Goal: Complete application form

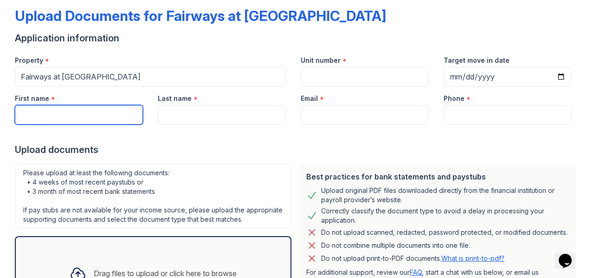
click at [56, 112] on input "First name" at bounding box center [79, 115] width 128 height 20
type input "Sherice"
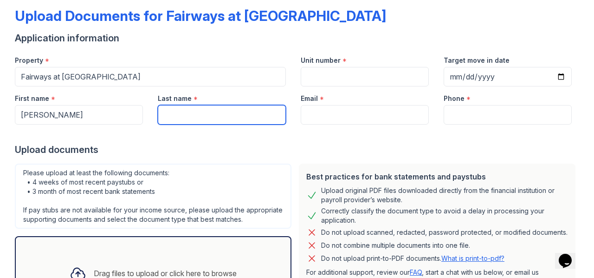
type input "Lott"
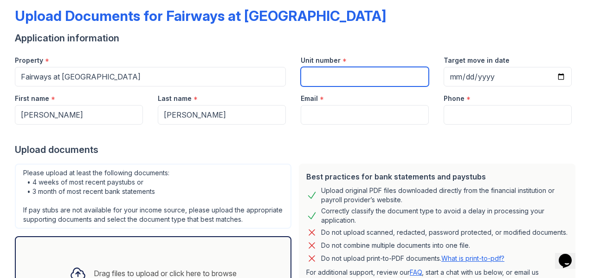
click at [341, 80] on input "Unit number" at bounding box center [365, 77] width 128 height 20
type input "2324"
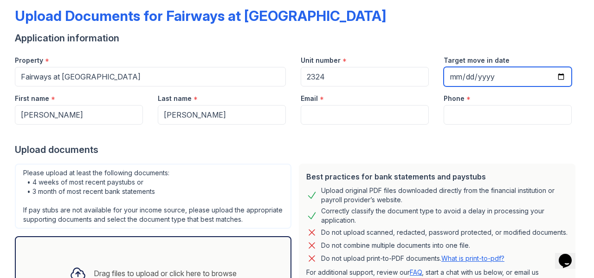
click at [555, 77] on input "Target move in date" at bounding box center [508, 77] width 128 height 20
click at [557, 73] on input "2025-10-01" at bounding box center [508, 77] width 128 height 20
type input "2025-10-04"
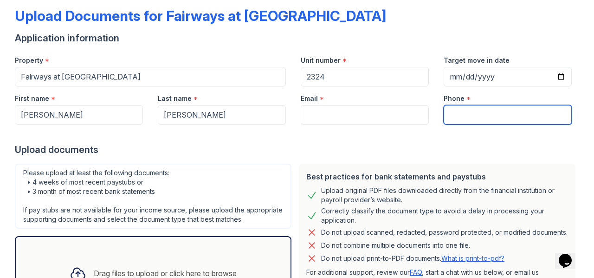
click at [454, 115] on input "Phone" at bounding box center [508, 115] width 128 height 20
type input "9737807813"
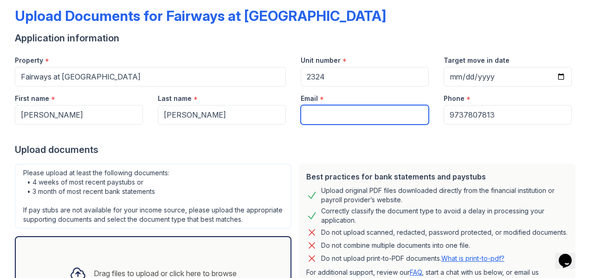
type input "shericelott@yahoo.com"
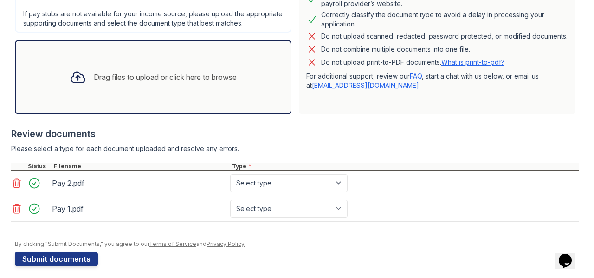
scroll to position [257, 0]
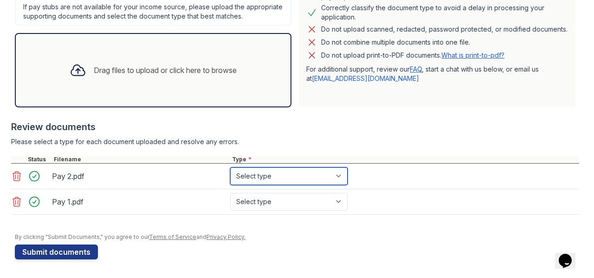
click at [313, 180] on select "Select type Paystub Bank Statement Offer Letter Tax Documents Benefit Award Let…" at bounding box center [288, 176] width 117 height 18
select select "paystub"
click at [230, 168] on select "Select type Paystub Bank Statement Offer Letter Tax Documents Benefit Award Let…" at bounding box center [288, 176] width 117 height 18
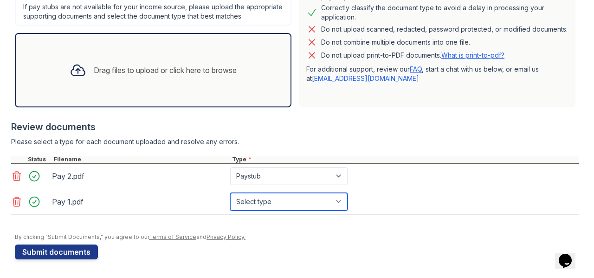
click at [290, 196] on select "Select type Paystub Bank Statement Offer Letter Tax Documents Benefit Award Let…" at bounding box center [288, 202] width 117 height 18
select select "paystub"
click at [230, 193] on select "Select type Paystub Bank Statement Offer Letter Tax Documents Benefit Award Let…" at bounding box center [288, 202] width 117 height 18
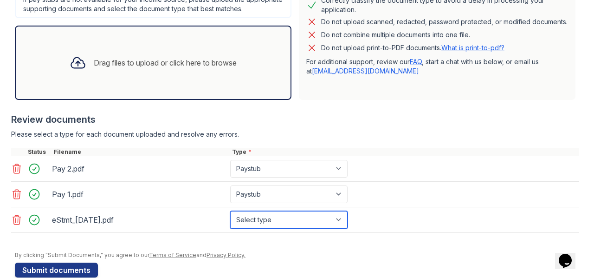
click at [257, 226] on select "Select type Paystub Bank Statement Offer Letter Tax Documents Benefit Award Let…" at bounding box center [288, 220] width 117 height 18
select select "bank_statement"
click at [230, 218] on select "Select type Paystub Bank Statement Offer Letter Tax Documents Benefit Award Let…" at bounding box center [288, 220] width 117 height 18
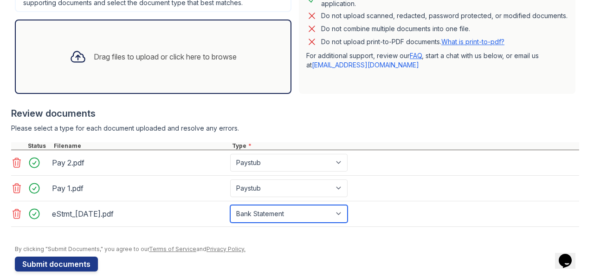
scroll to position [282, 0]
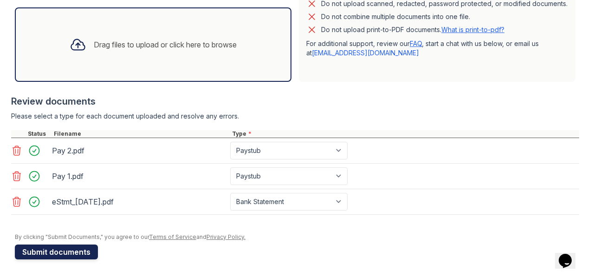
click at [67, 251] on button "Submit documents" at bounding box center [56, 251] width 83 height 15
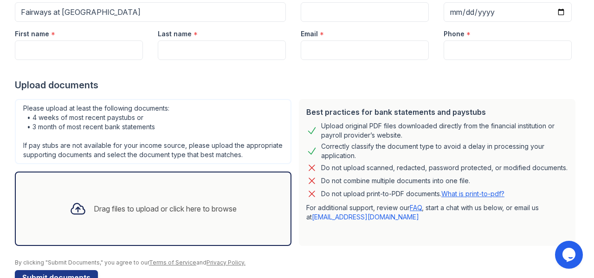
scroll to position [6, 0]
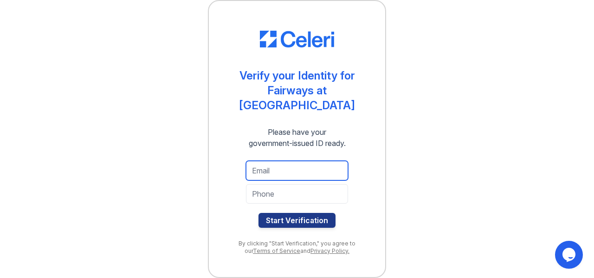
click at [284, 171] on input "email" at bounding box center [297, 171] width 102 height 20
type input "shericelott@yahoo.com"
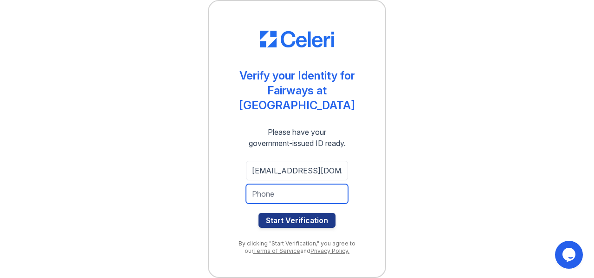
click at [288, 190] on input "tel" at bounding box center [297, 194] width 102 height 20
type input "9737807813"
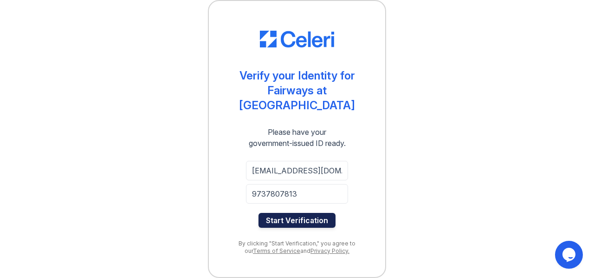
click at [287, 218] on button "Start Verification" at bounding box center [297, 220] width 77 height 15
